Goal: Task Accomplishment & Management: Manage account settings

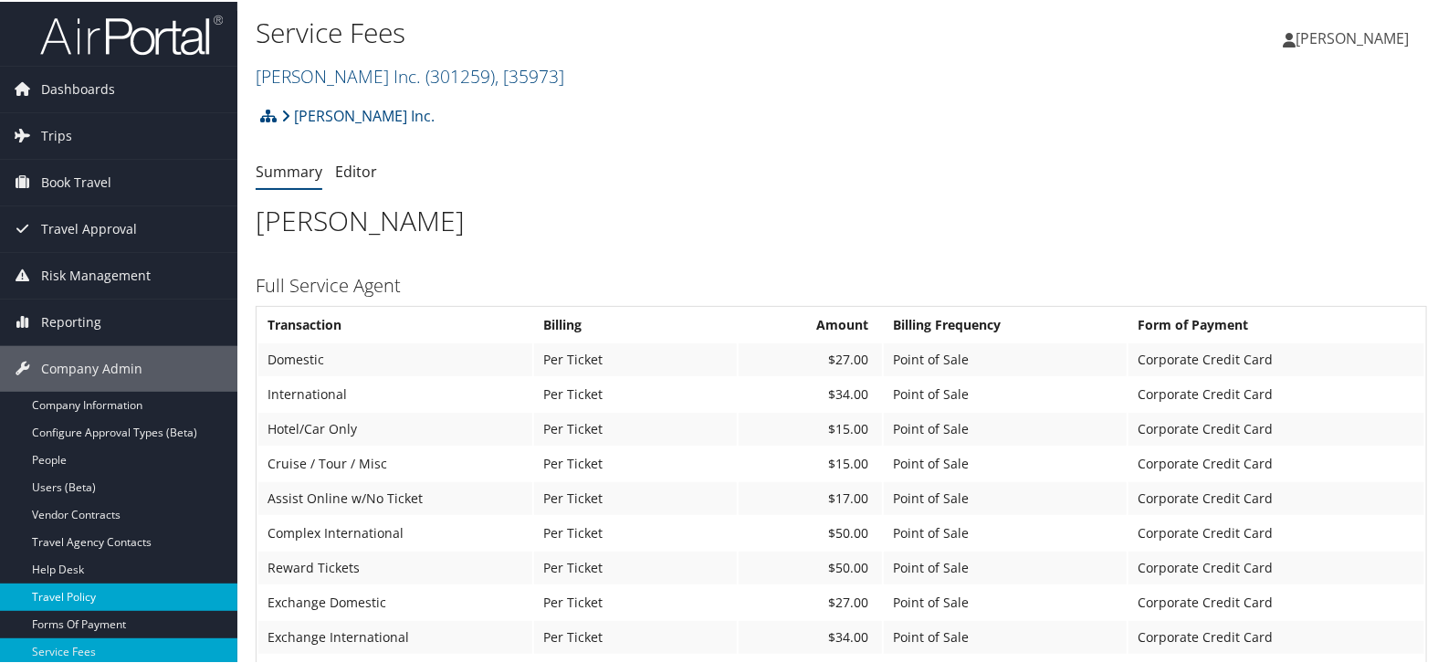
click at [105, 590] on link "Travel Policy" at bounding box center [118, 595] width 237 height 27
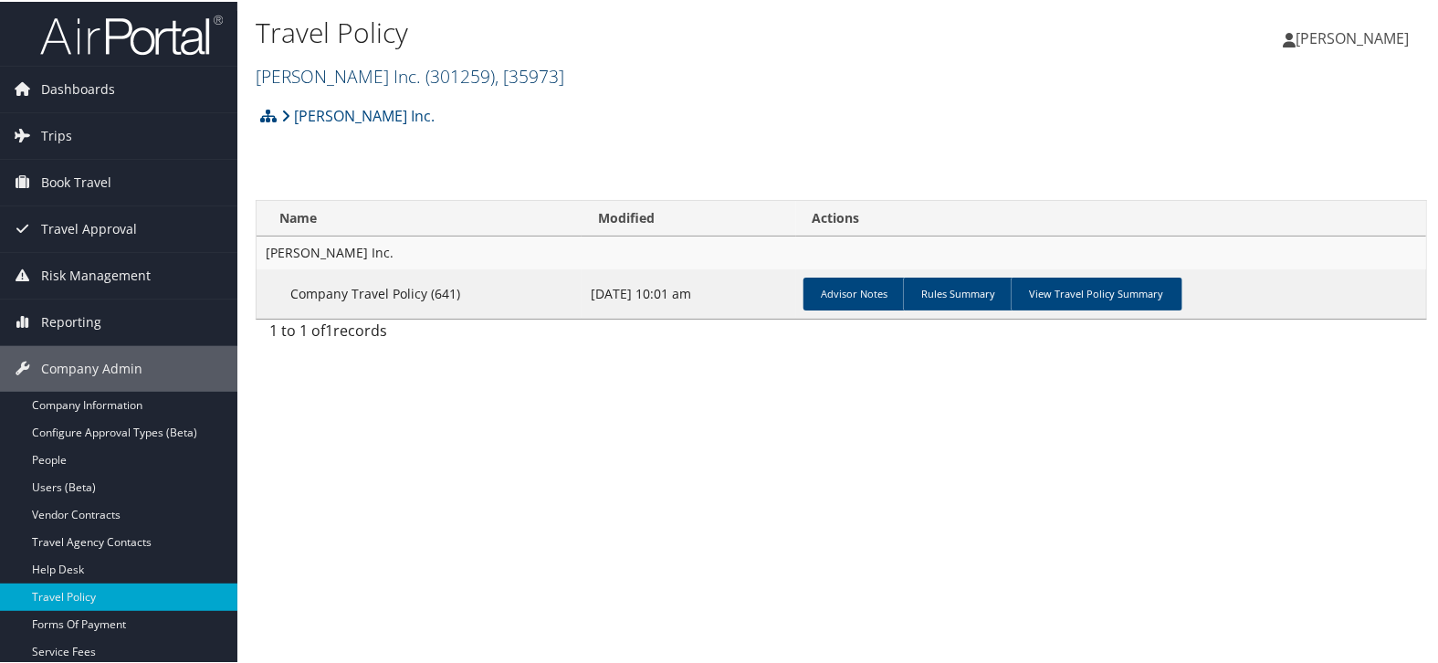
click at [299, 75] on link "[PERSON_NAME] Inc. ( 301259 ) , [ 35973 ]" at bounding box center [410, 74] width 309 height 25
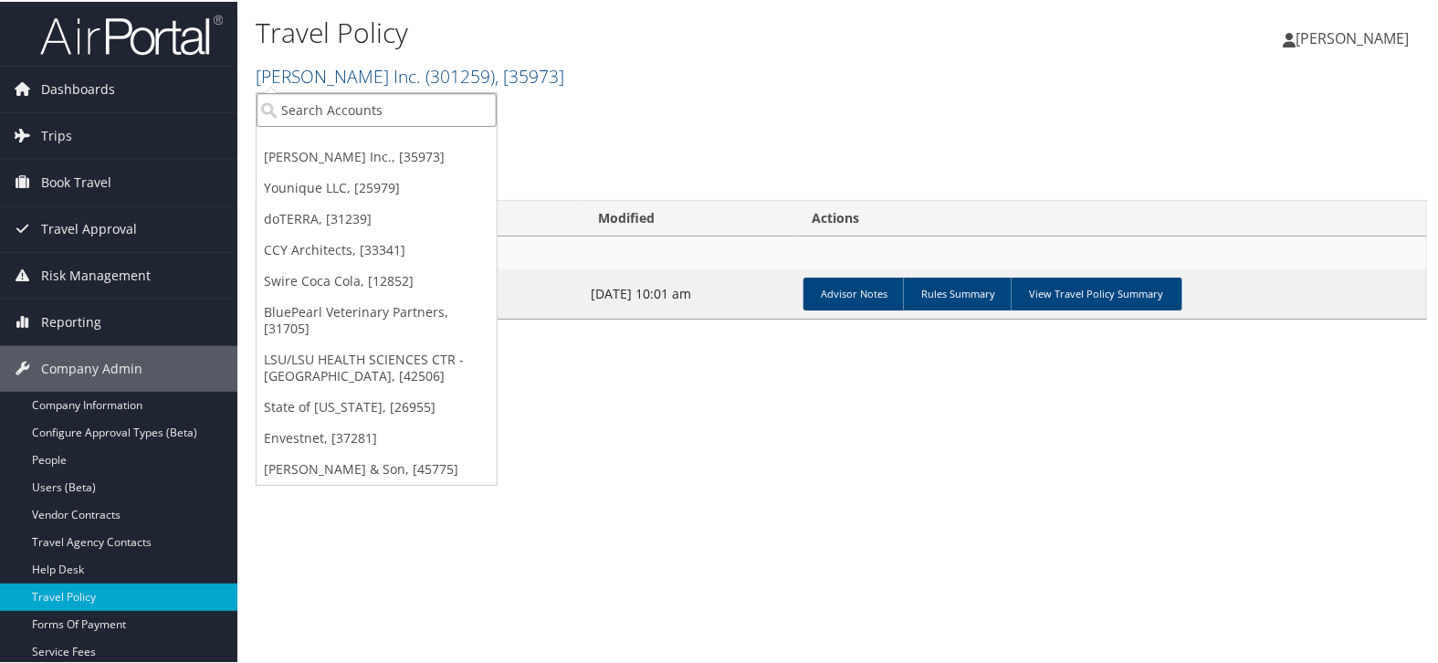
click at [300, 105] on input "search" at bounding box center [377, 108] width 240 height 34
type input "venture"
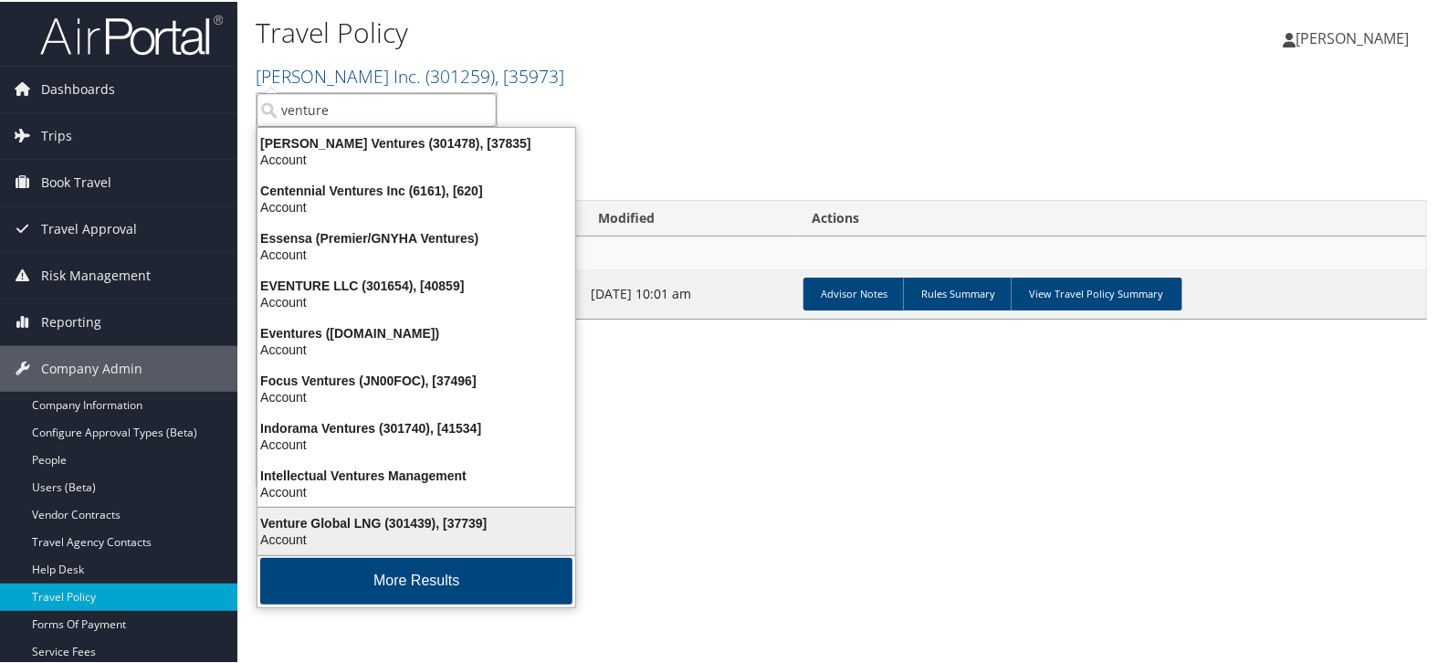
click at [353, 513] on div "Venture Global LNG (301439), [37739]" at bounding box center [417, 521] width 340 height 16
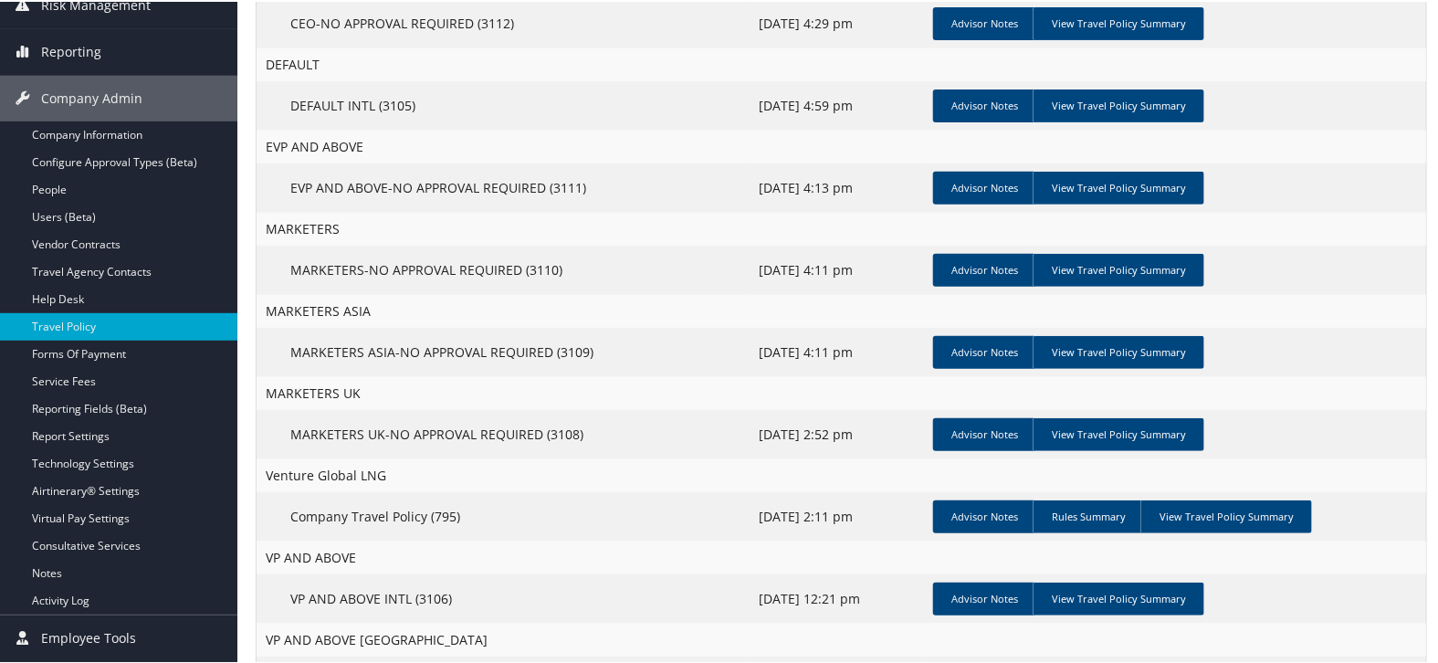
scroll to position [304, 0]
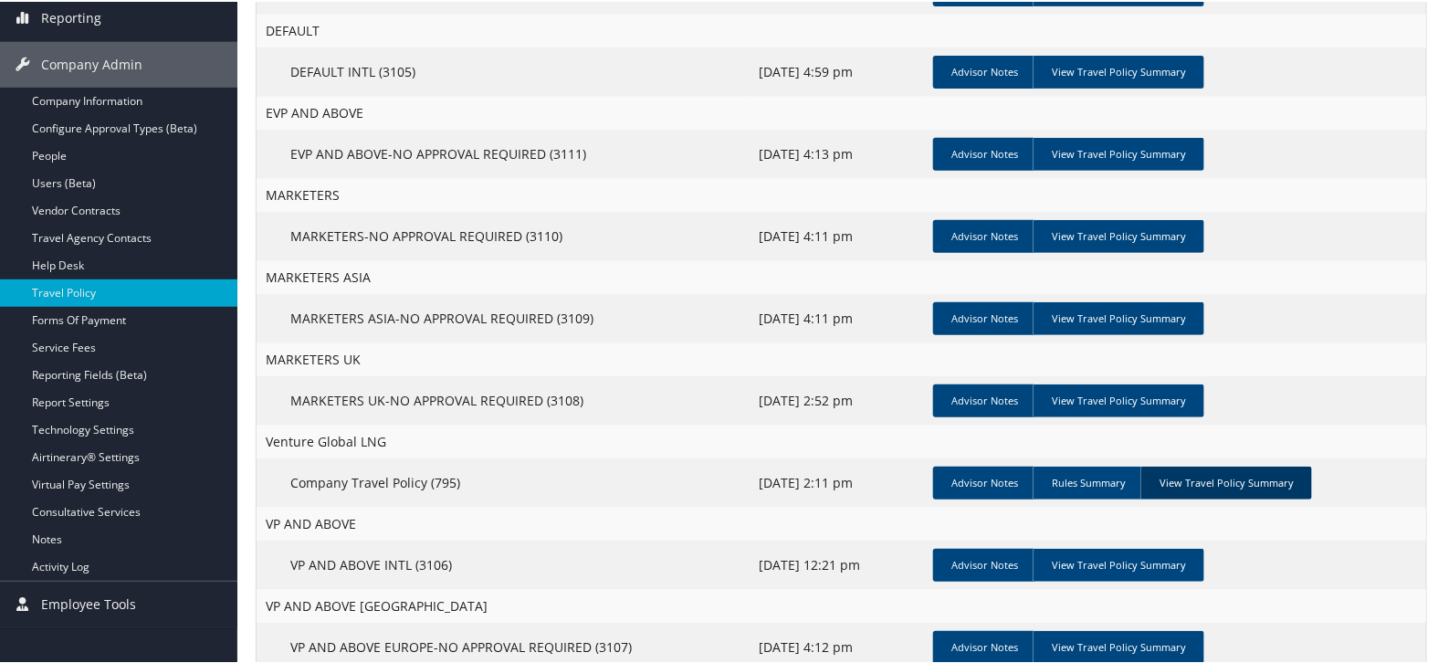
click at [1218, 482] on link "View Travel Policy Summary" at bounding box center [1226, 481] width 172 height 33
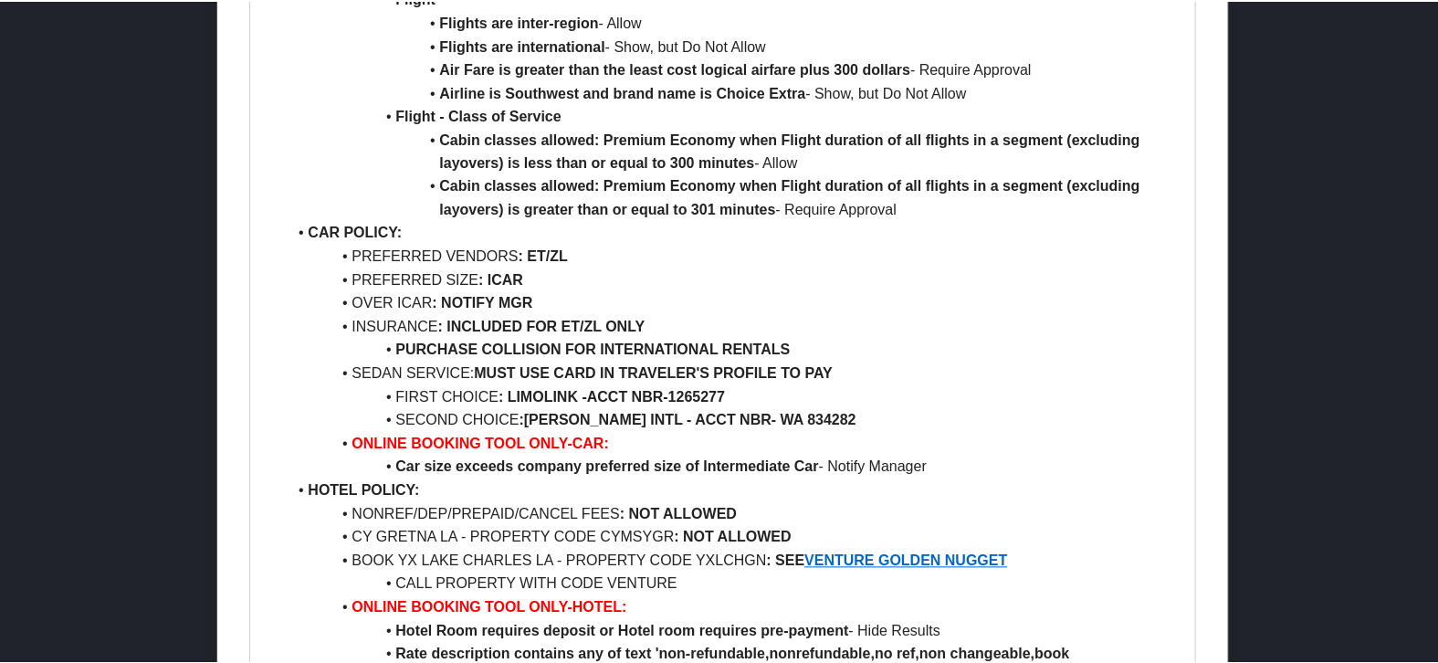
scroll to position [1521, 0]
